Goal: Task Accomplishment & Management: Use online tool/utility

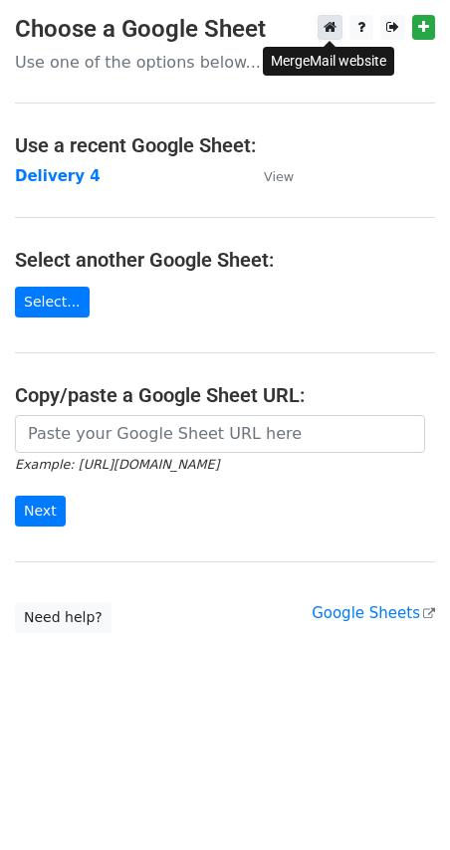
click at [338, 28] on link at bounding box center [330, 27] width 25 height 25
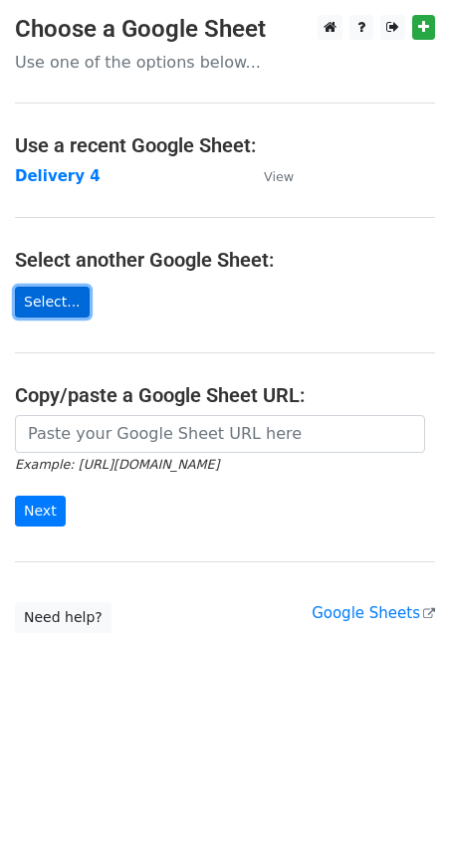
click at [46, 303] on link "Select..." at bounding box center [52, 302] width 75 height 31
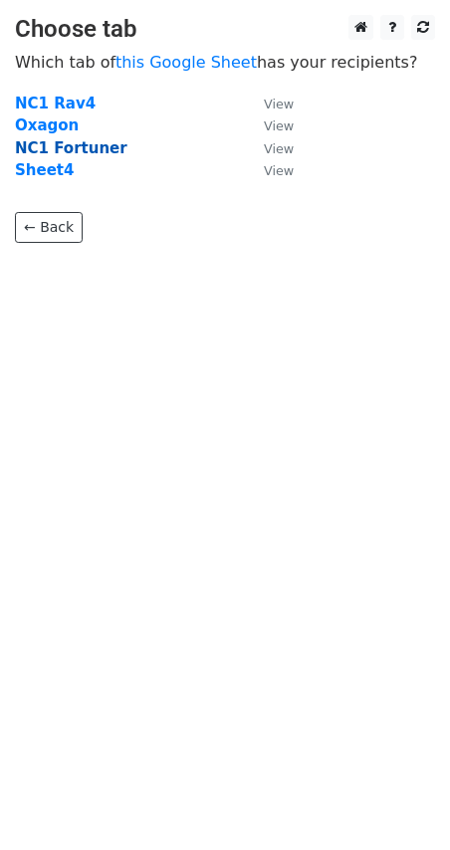
click at [82, 146] on strong "NC1 Fortuner" at bounding box center [71, 148] width 113 height 18
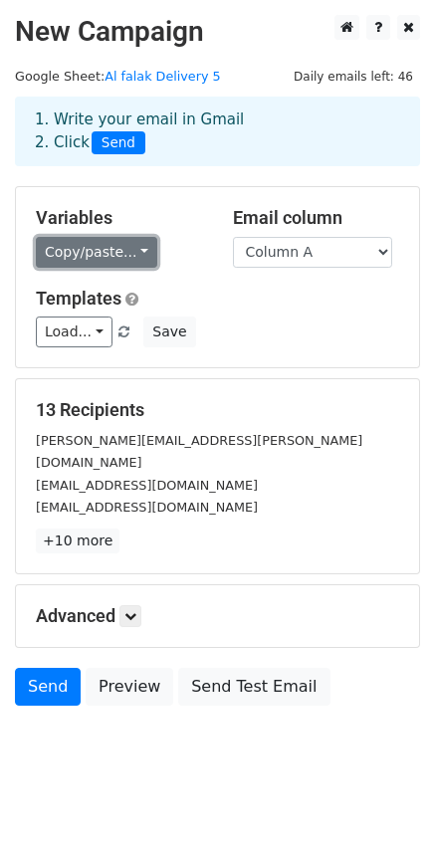
click at [59, 256] on link "Copy/paste..." at bounding box center [96, 252] width 121 height 31
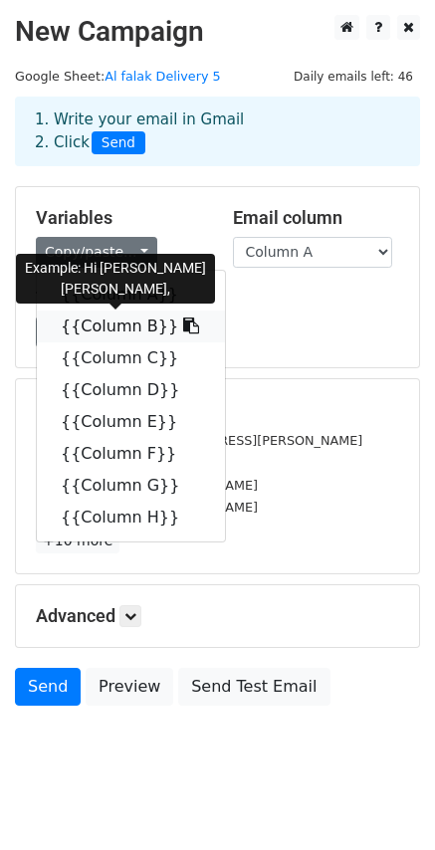
click at [183, 330] on icon at bounding box center [191, 326] width 16 height 16
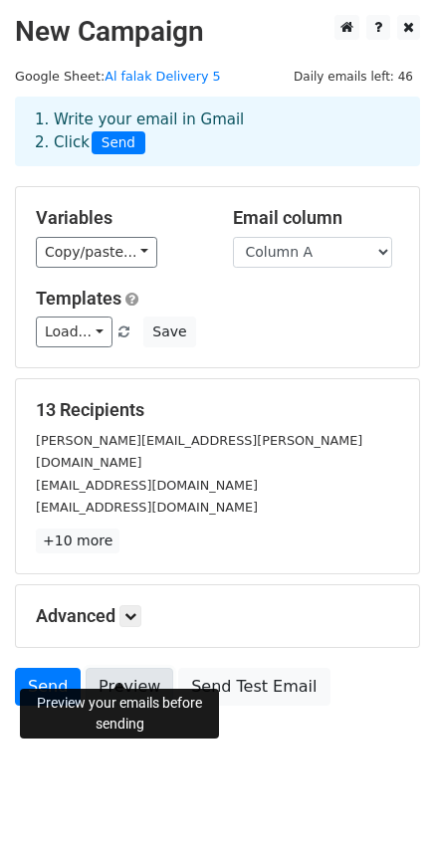
click at [113, 673] on link "Preview" at bounding box center [130, 687] width 88 height 38
